Goal: Check status

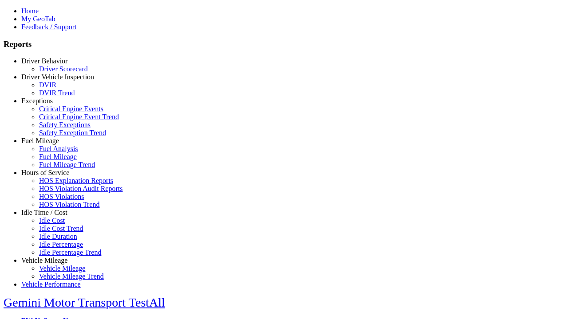
click at [51, 105] on link "Exceptions" at bounding box center [37, 101] width 32 height 8
click at [58, 129] on link "Safety Exceptions" at bounding box center [64, 125] width 51 height 8
type input "*********"
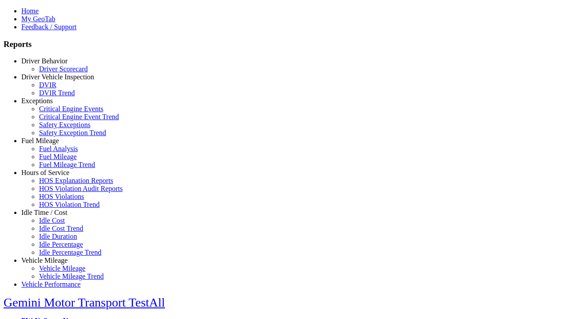
type input "**********"
